Goal: Task Accomplishment & Management: Manage account settings

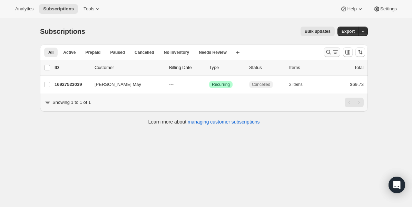
click at [328, 56] on button "Search and filter results" at bounding box center [332, 52] width 17 height 10
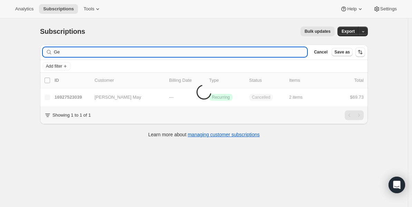
type input "G"
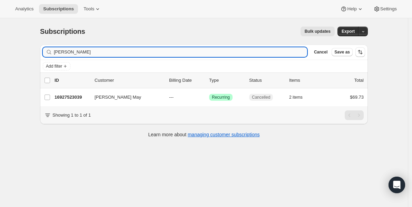
type input "[PERSON_NAME]"
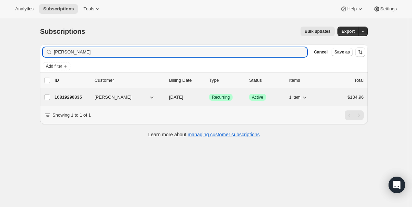
click at [74, 100] on p "16819290335" at bounding box center [72, 97] width 35 height 7
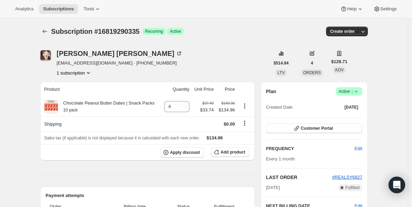
click at [158, 25] on div "Subscription #16819290335. This page is ready Subscription #16819290335 Success…" at bounding box center [204, 31] width 328 height 26
click at [42, 32] on button "Subscriptions" at bounding box center [45, 32] width 10 height 10
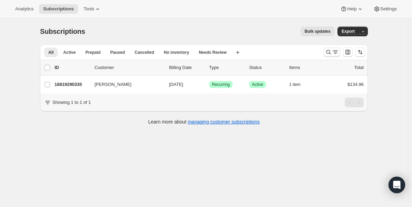
click at [332, 54] on icon "Search and filter results" at bounding box center [328, 52] width 7 height 7
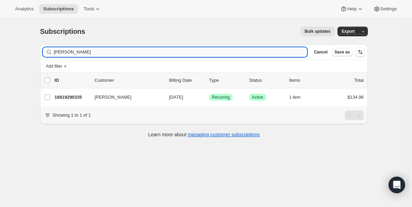
click at [119, 50] on input "[PERSON_NAME]" at bounding box center [181, 52] width 254 height 10
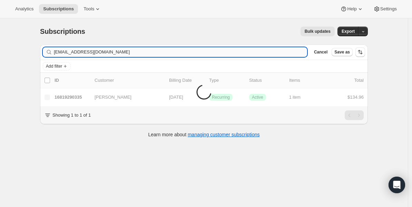
type input "[EMAIL_ADDRESS][DOMAIN_NAME]"
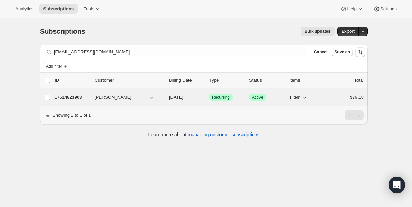
click at [93, 95] on div "17514823903 [PERSON_NAME] [DATE] Success Recurring Success Active 1 item $79.18" at bounding box center [209, 98] width 309 height 10
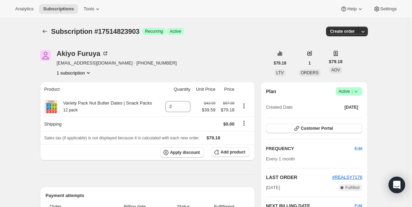
click at [362, 94] on span "Success Active |" at bounding box center [349, 91] width 27 height 8
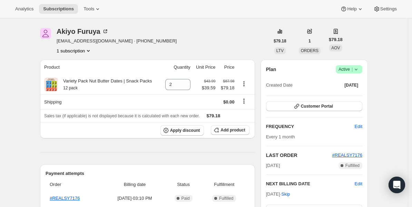
scroll to position [23, 0]
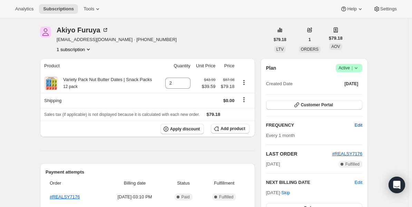
click at [362, 124] on span "Edit" at bounding box center [359, 125] width 8 height 7
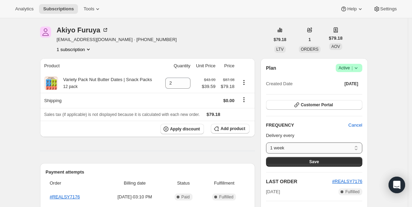
click at [318, 150] on select "1 week 2 weeks 1 month Custom..." at bounding box center [314, 148] width 96 height 11
select select "custom"
select select "MONTH"
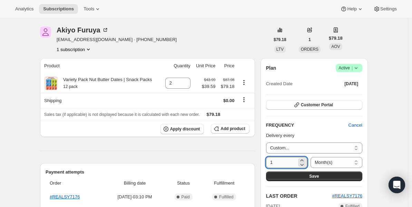
click at [288, 165] on input "1" at bounding box center [281, 162] width 31 height 11
type input "3"
click at [305, 175] on button "Save" at bounding box center [314, 177] width 96 height 10
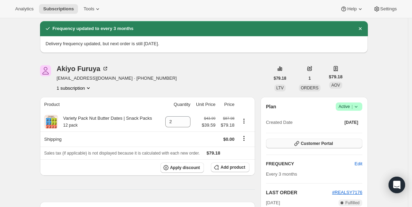
click at [304, 143] on span "Customer Portal" at bounding box center [317, 144] width 32 height 6
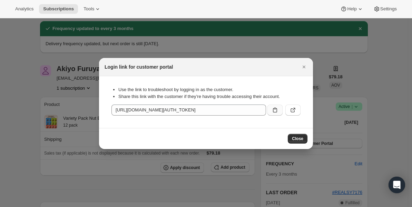
click at [274, 110] on icon ":r9n:" at bounding box center [275, 110] width 7 height 7
click at [307, 67] on icon "Close" at bounding box center [304, 67] width 7 height 7
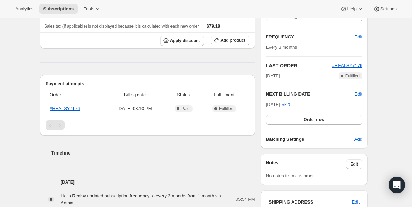
scroll to position [74, 0]
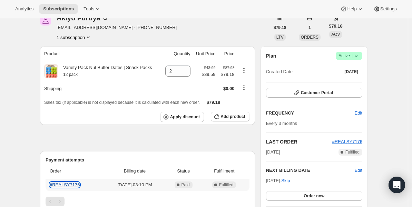
click at [71, 185] on link "#REALSY7176" at bounding box center [65, 184] width 30 height 5
